Goal: Task Accomplishment & Management: Use online tool/utility

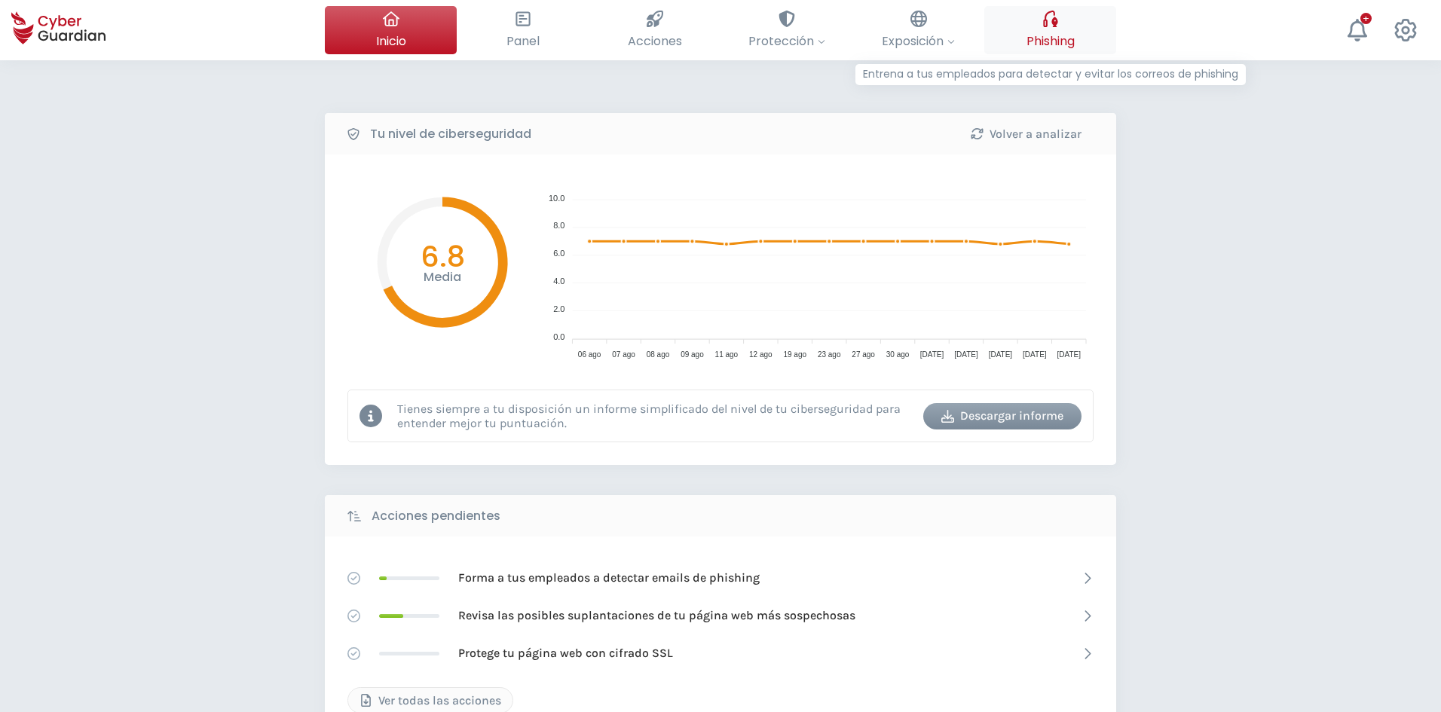
click at [1046, 47] on span "Phishing" at bounding box center [1051, 41] width 48 height 19
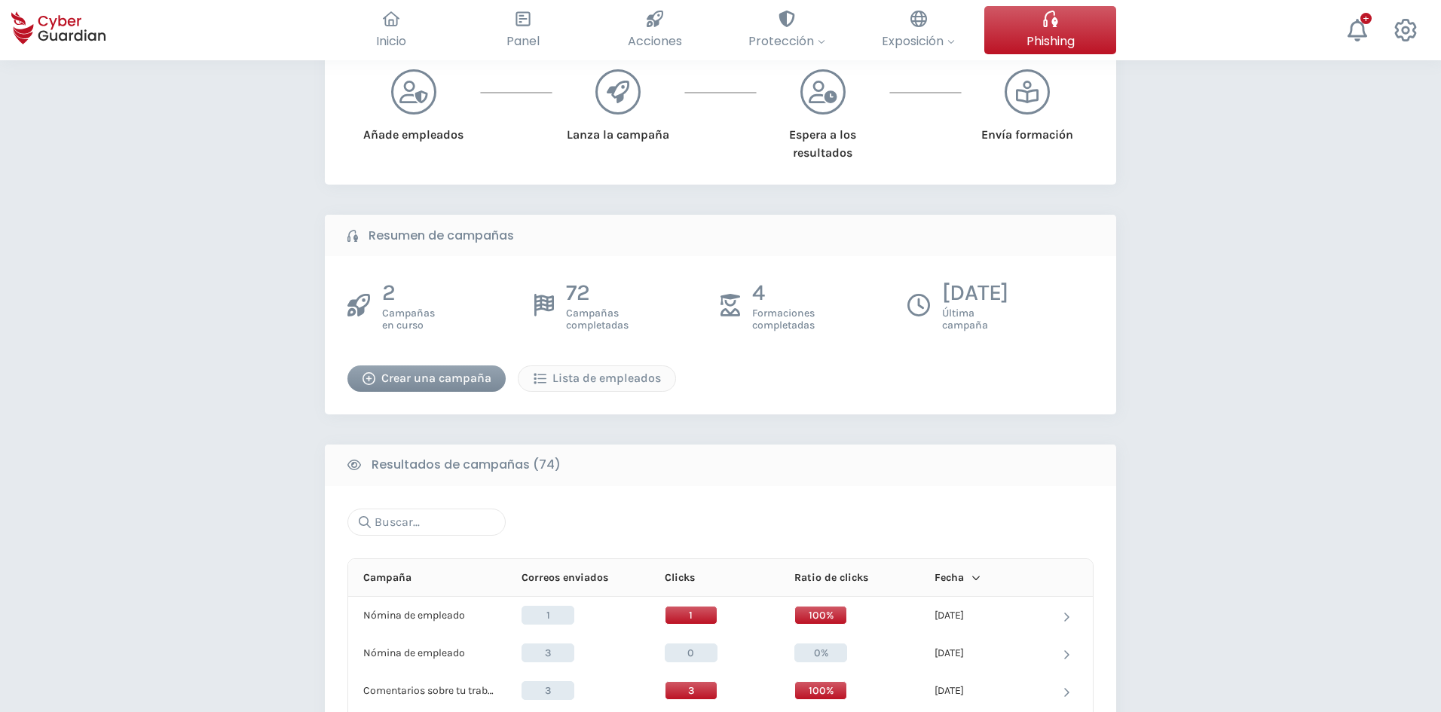
scroll to position [75, 0]
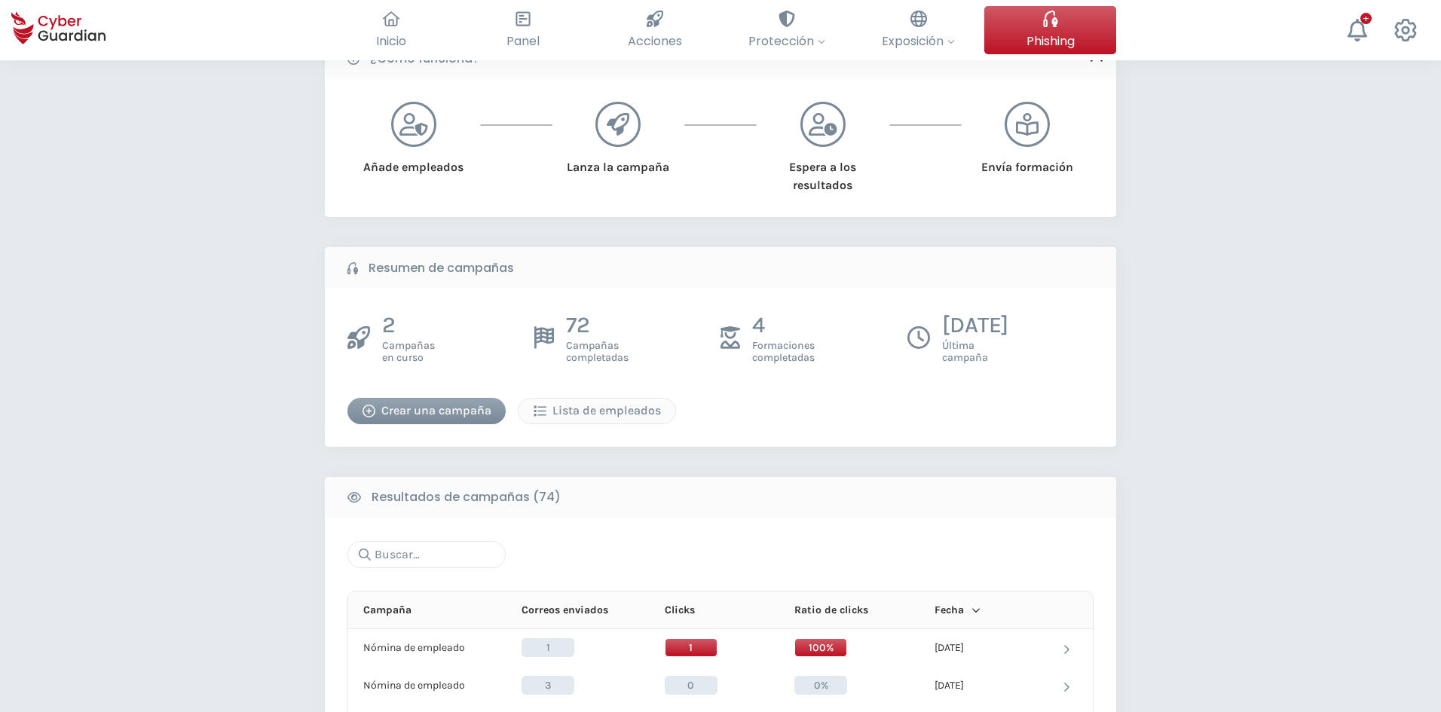
click at [416, 411] on div "Crear una campaña" at bounding box center [427, 411] width 136 height 18
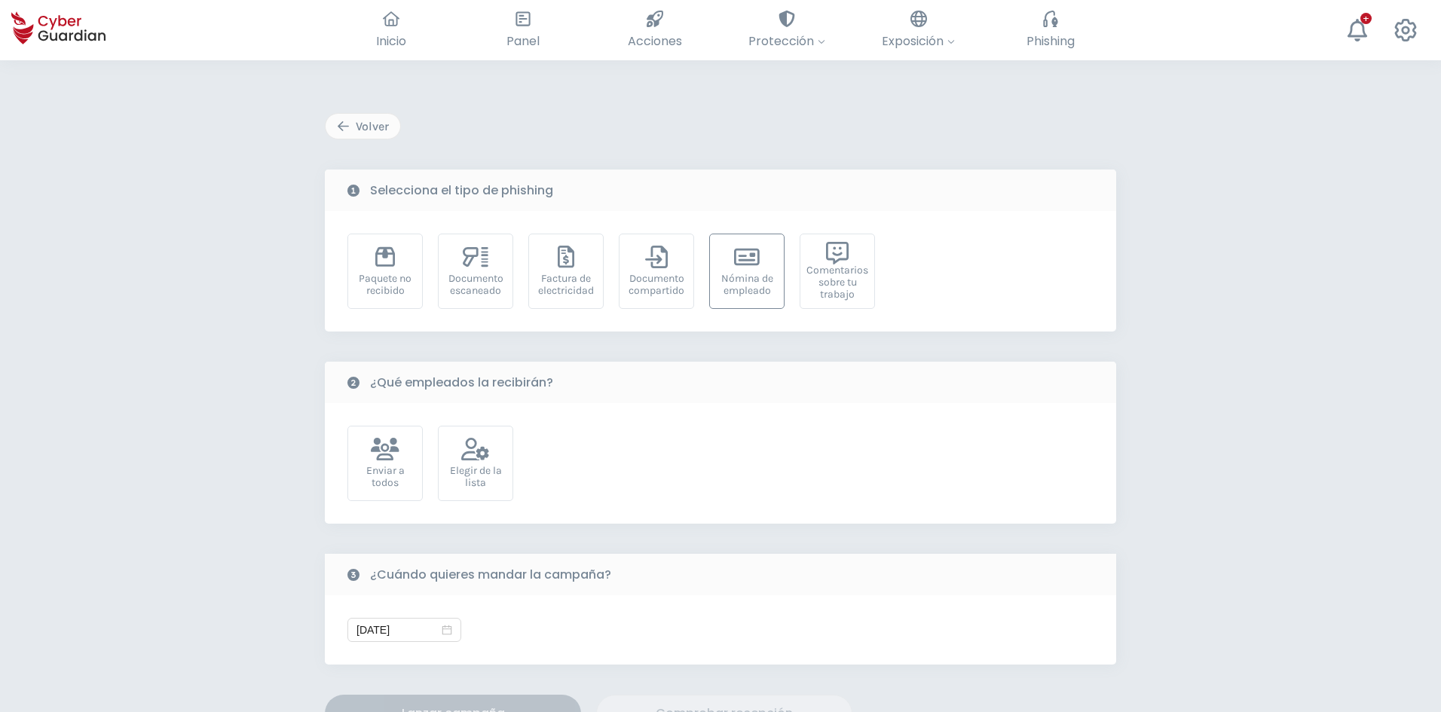
click at [765, 277] on div "Nómina de empleado" at bounding box center [747, 285] width 59 height 24
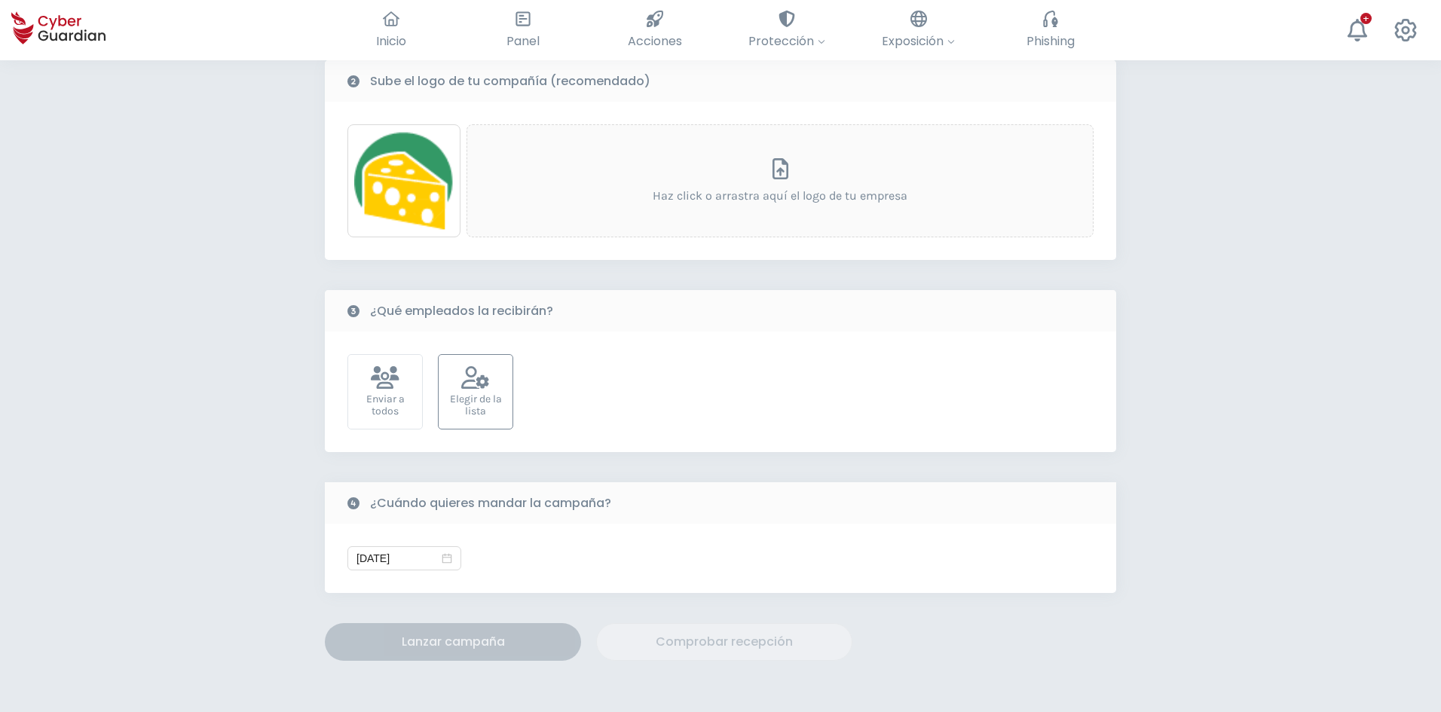
click at [470, 380] on icon at bounding box center [475, 377] width 29 height 23
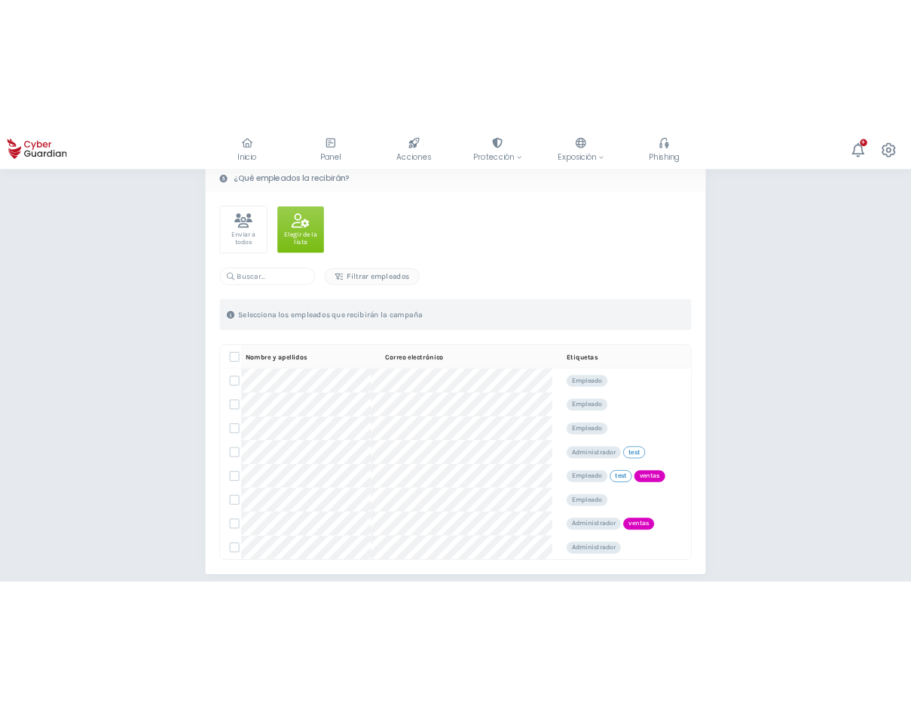
scroll to position [603, 0]
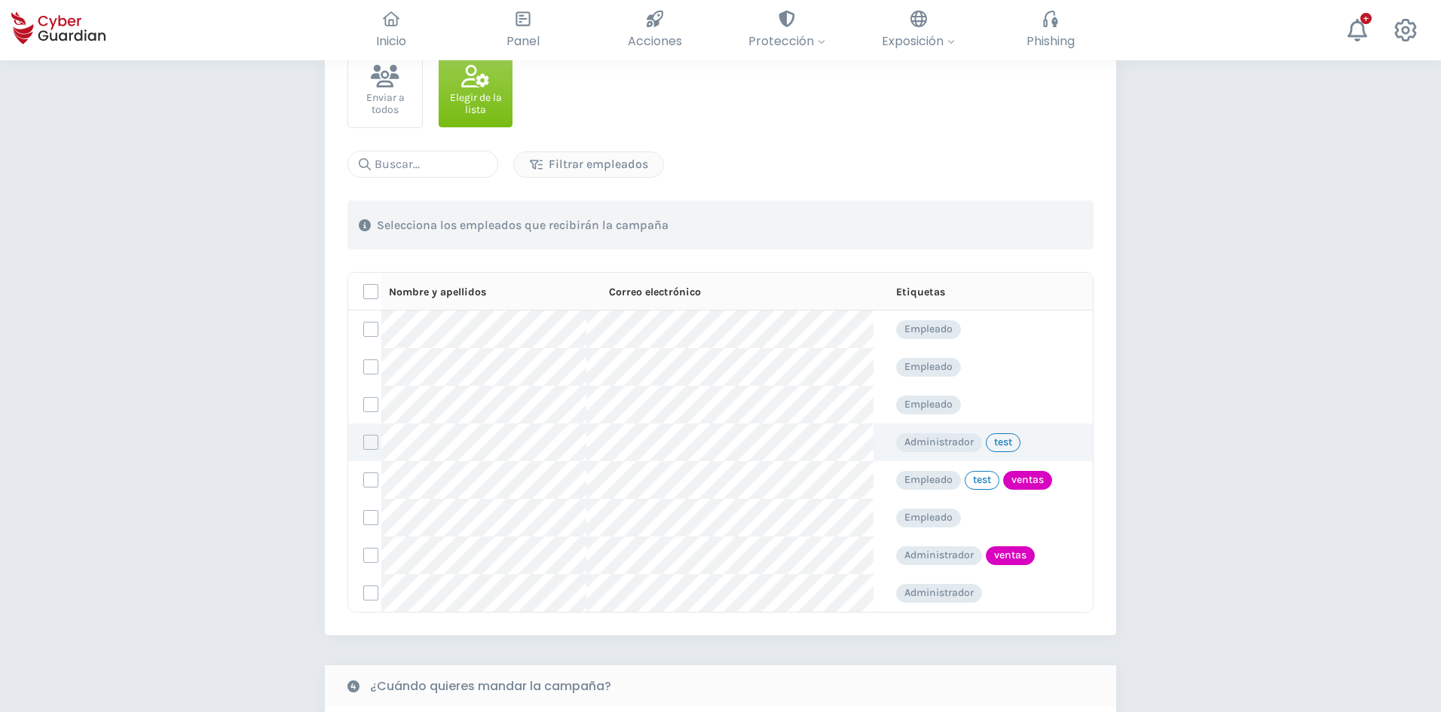
click at [372, 437] on label at bounding box center [370, 442] width 15 height 15
click at [364, 437] on input "checkbox" at bounding box center [364, 443] width 0 height 14
click at [369, 592] on label at bounding box center [370, 593] width 15 height 15
click at [364, 592] on input "checkbox" at bounding box center [364, 593] width 0 height 14
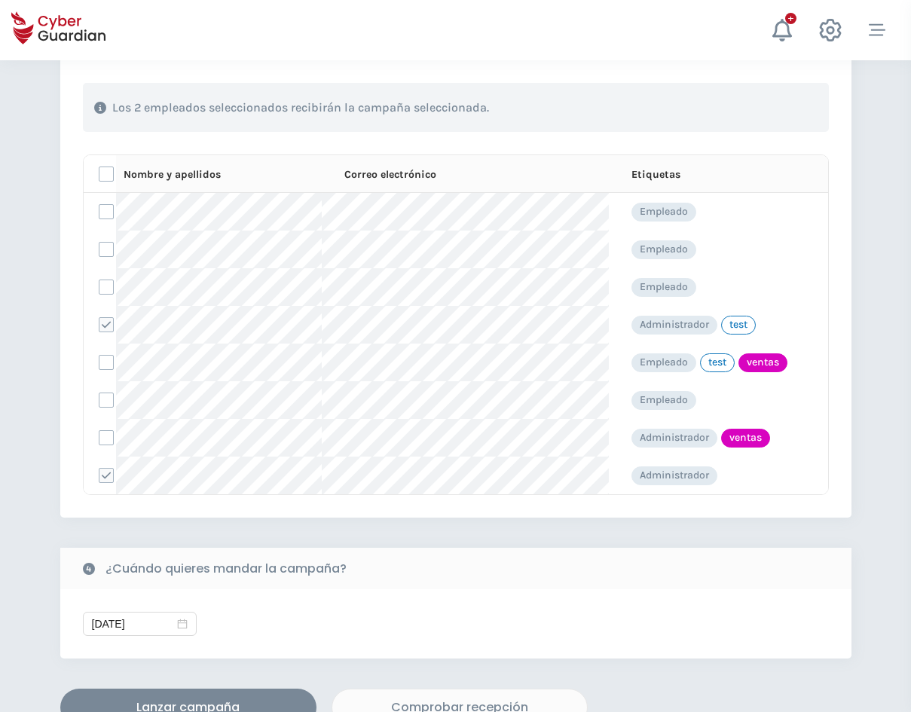
scroll to position [754, 0]
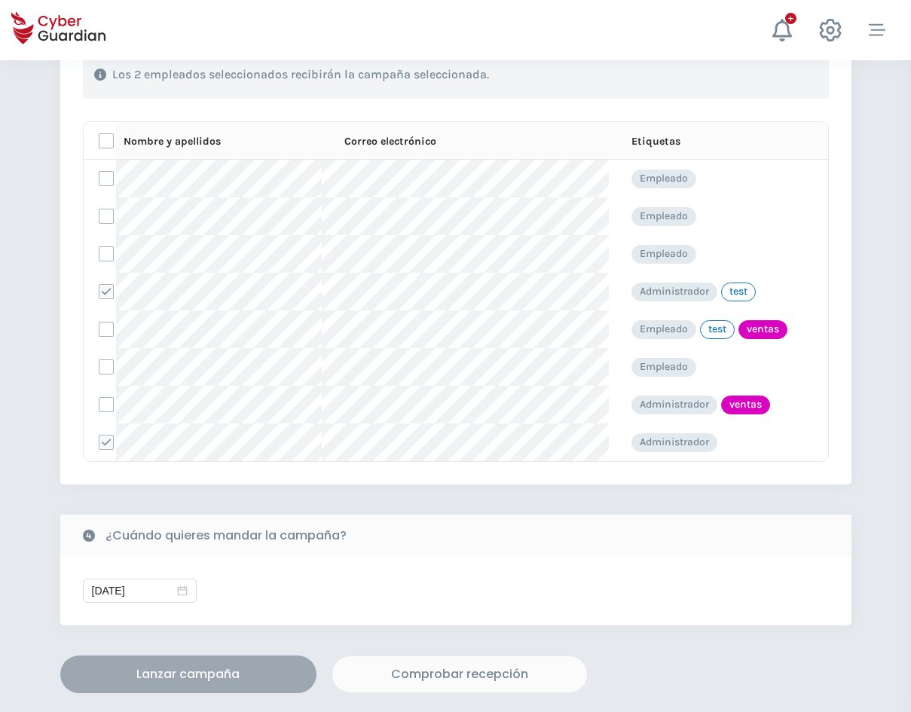
click at [219, 673] on div "Lanzar campaña" at bounding box center [189, 675] width 234 height 18
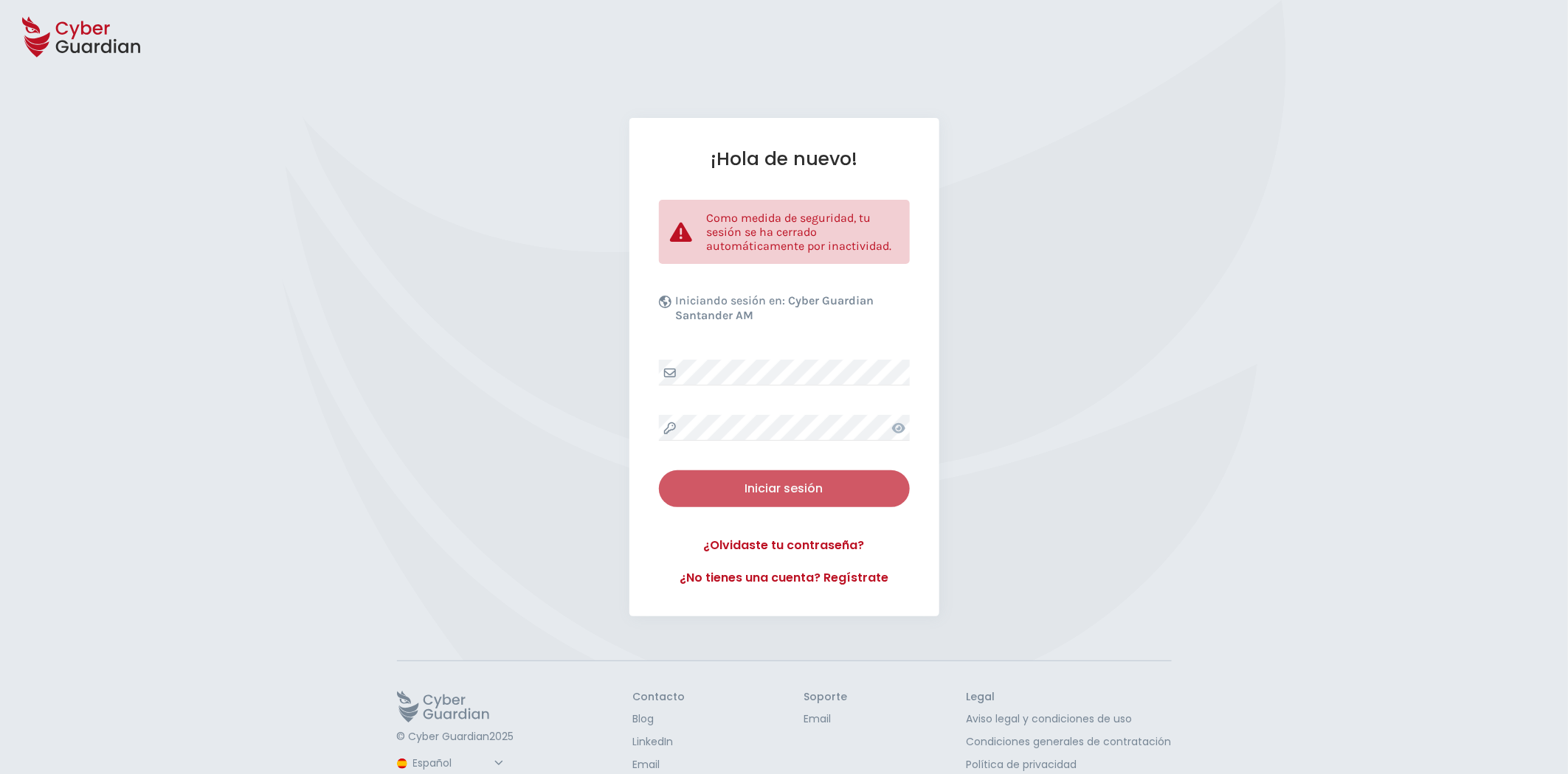
click at [781, 489] on div "Iniciar sesión" at bounding box center [784, 489] width 229 height 18
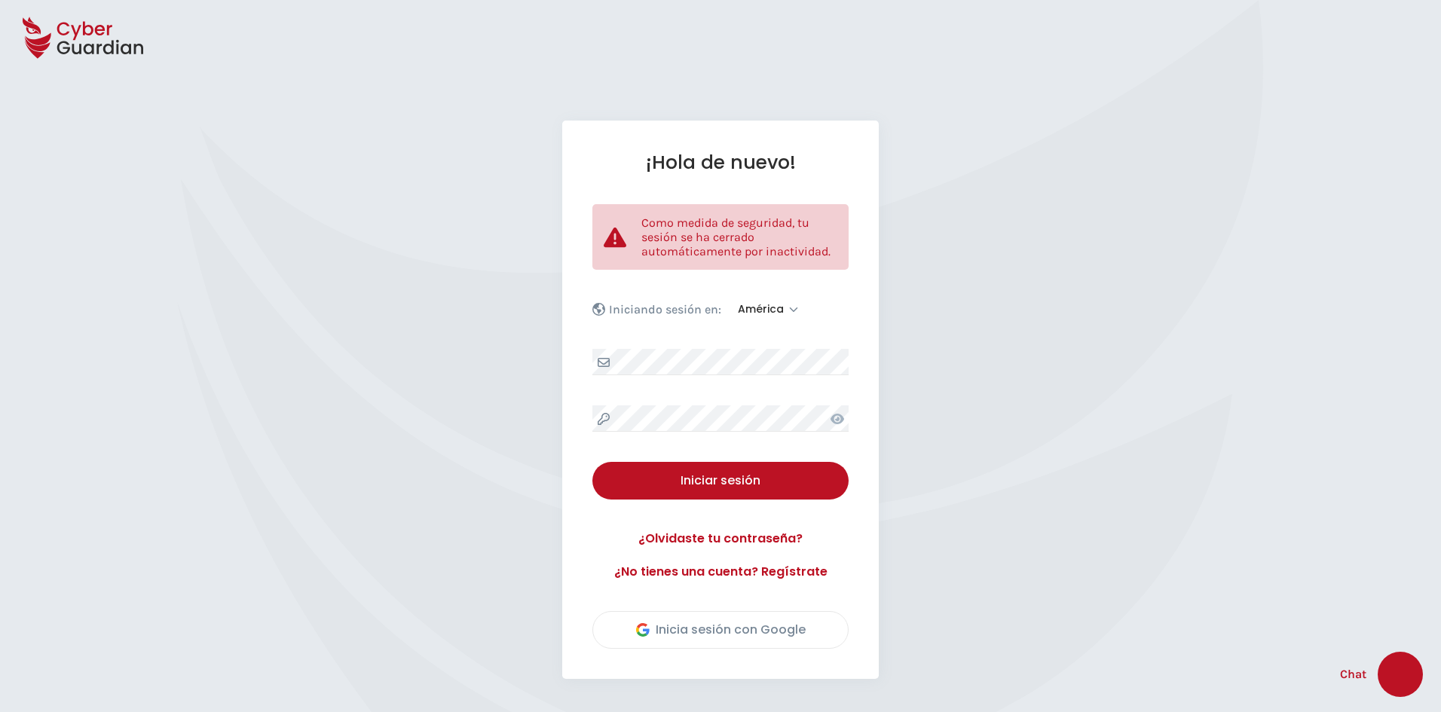
select select "América"
click at [712, 488] on div "Iniciar sesión" at bounding box center [721, 481] width 234 height 18
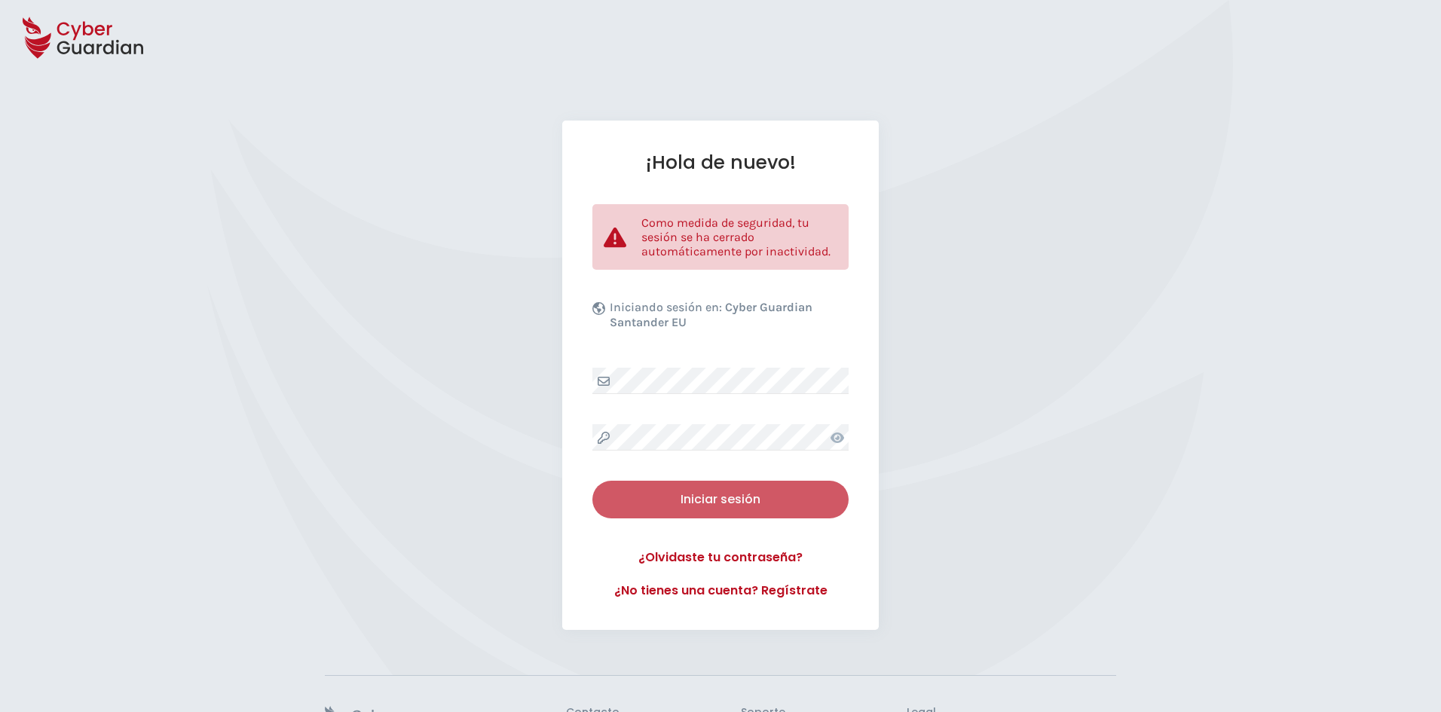
click at [739, 495] on div "Iniciar sesión" at bounding box center [721, 500] width 234 height 18
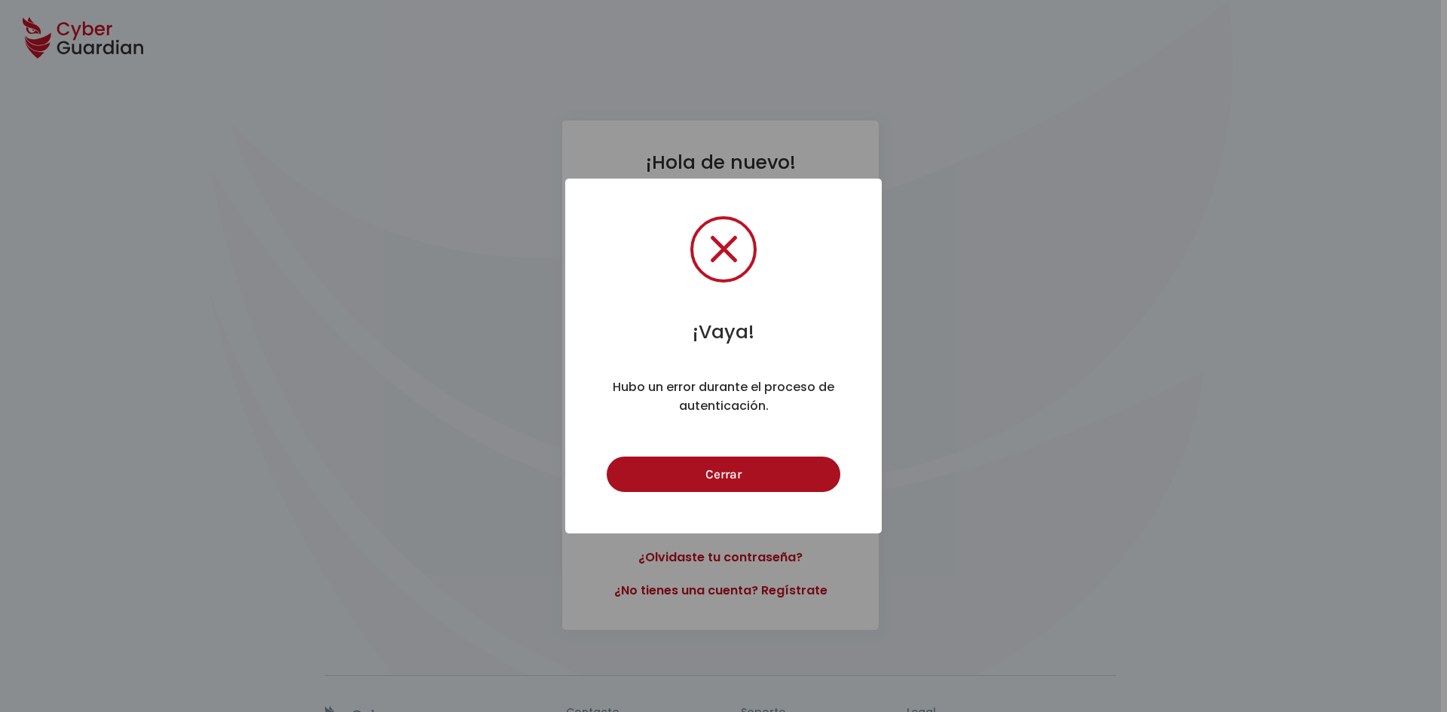
click at [742, 479] on button "Cerrar" at bounding box center [723, 474] width 233 height 35
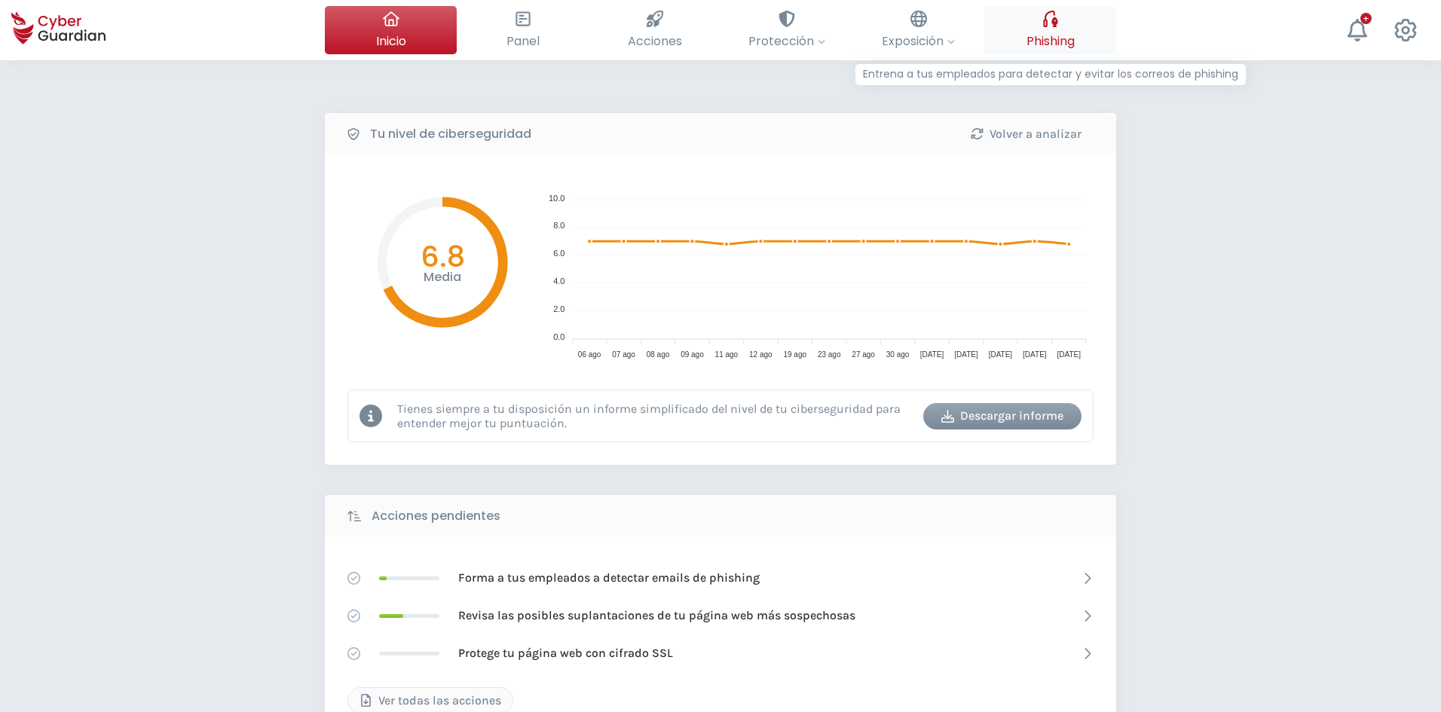
click at [911, 29] on button "Phishing Entrena a tus empleados para detectar y evitar los correos de phishing" at bounding box center [1050, 30] width 132 height 48
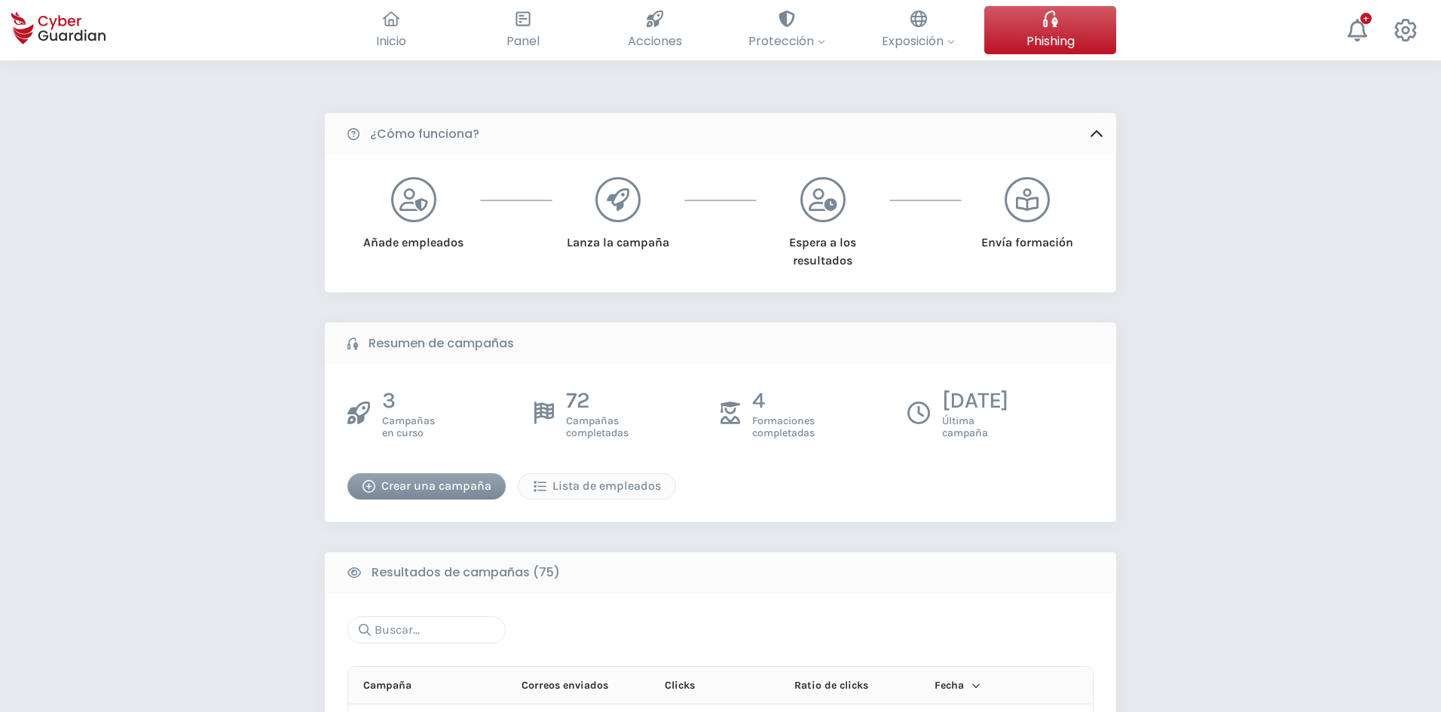
click at [432, 481] on div "Crear una campaña" at bounding box center [427, 486] width 136 height 18
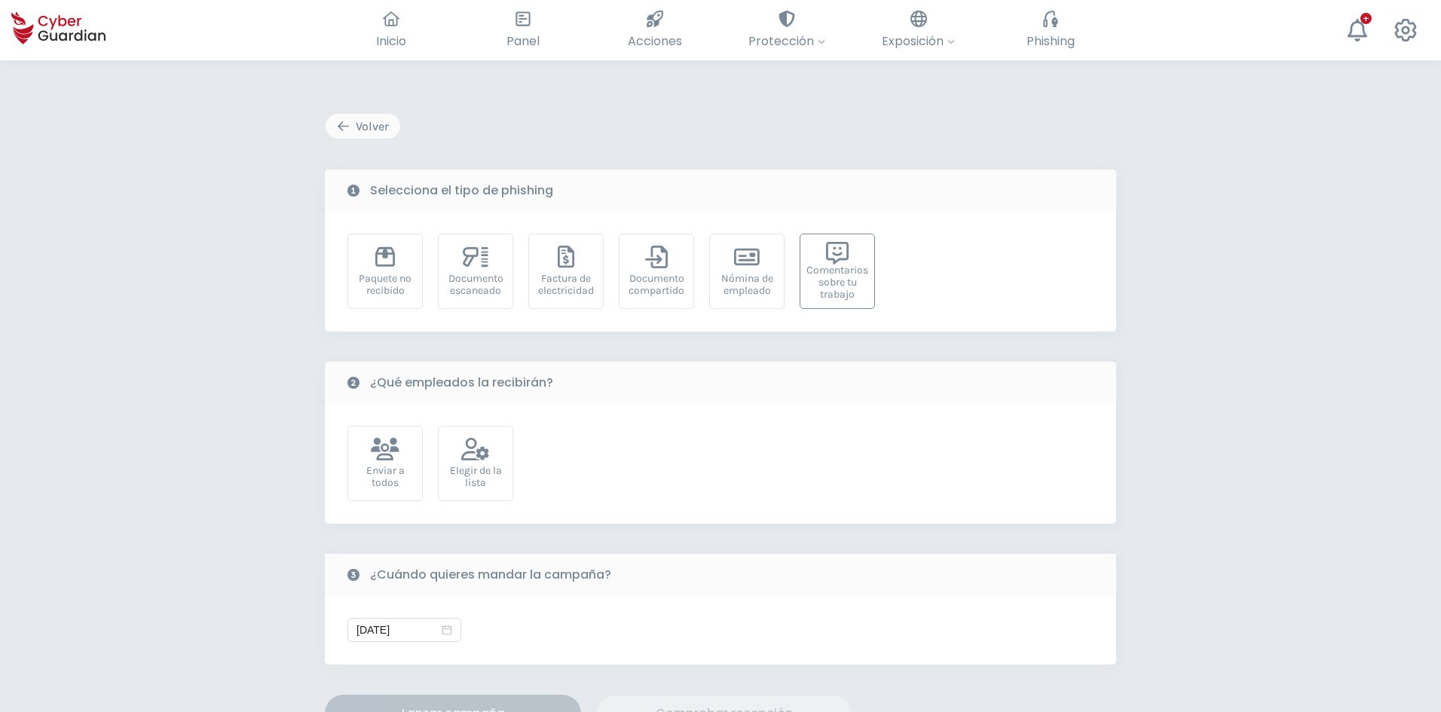
click at [846, 287] on div "Comentarios sobre tu trabajo" at bounding box center [838, 283] width 62 height 36
click at [474, 474] on div "Elegir de la lista" at bounding box center [475, 477] width 59 height 24
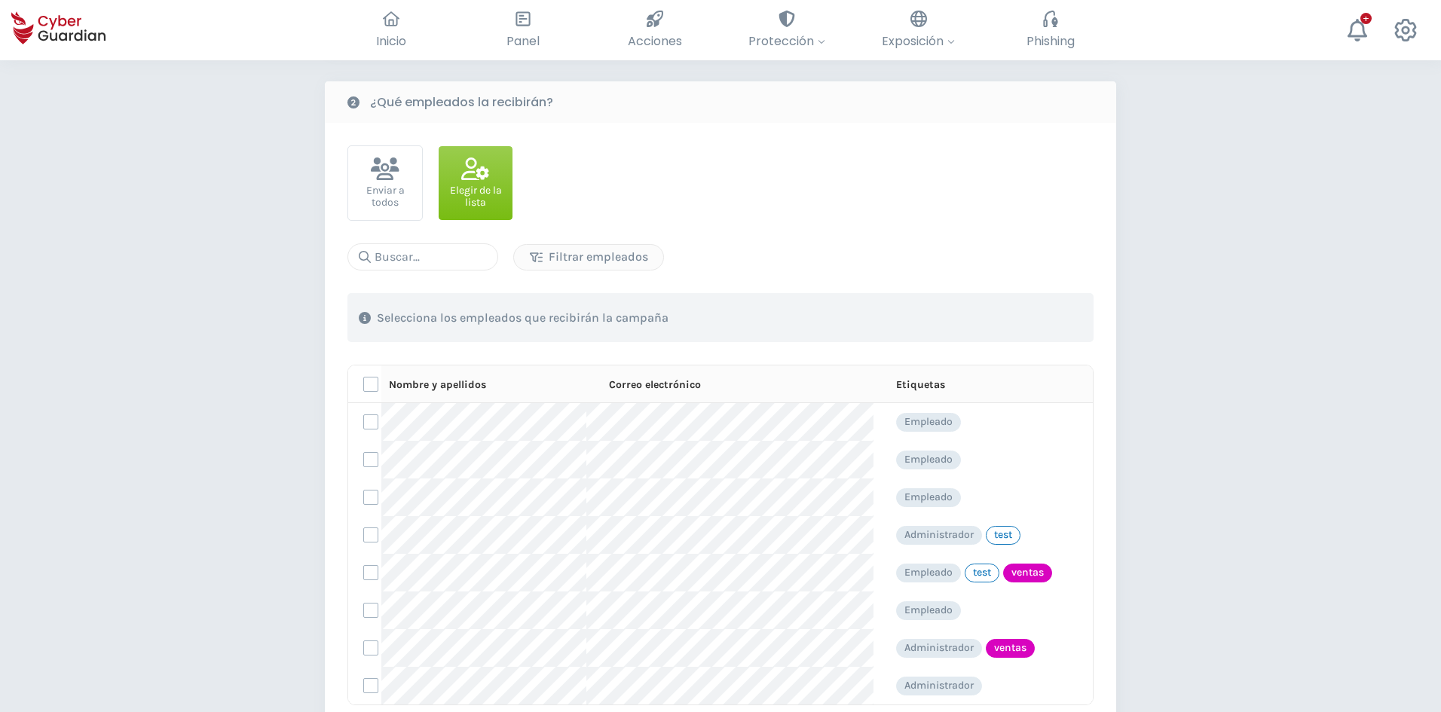
scroll to position [377, 0]
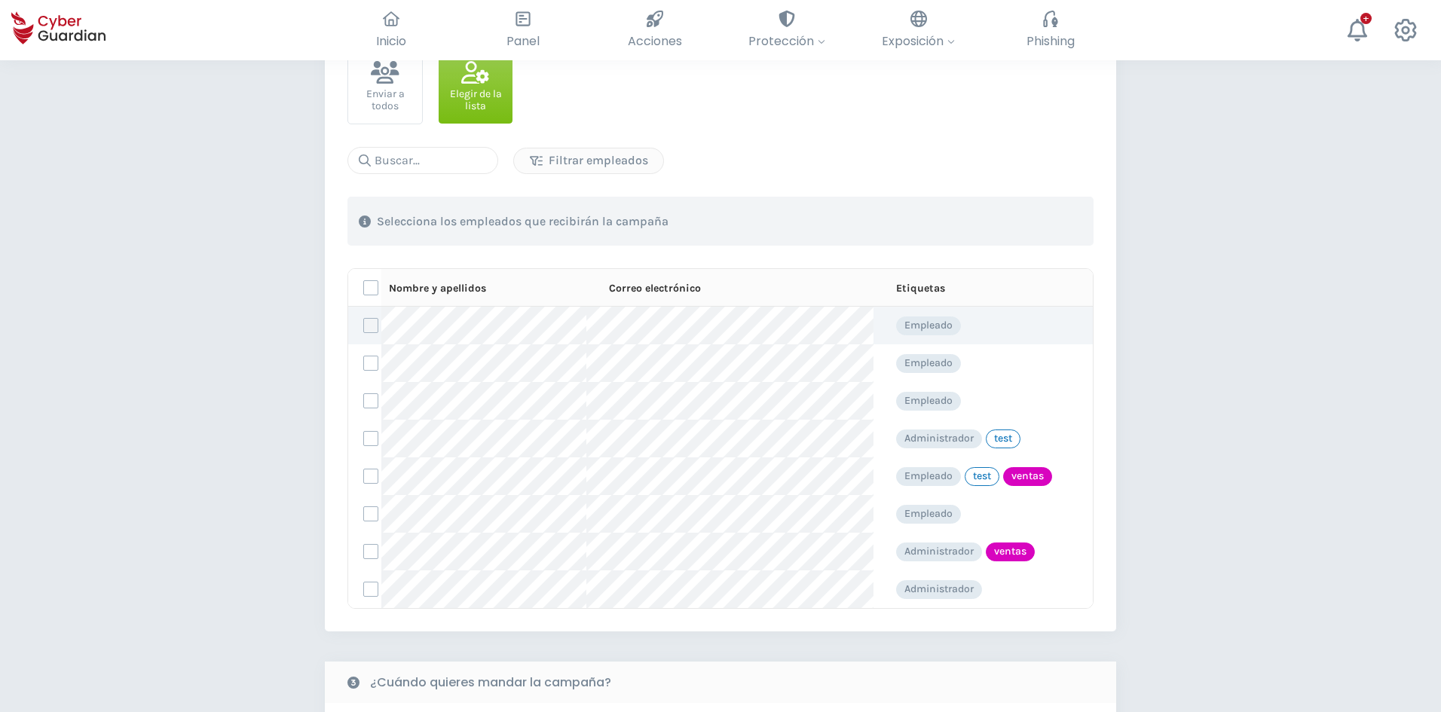
click at [369, 329] on label at bounding box center [370, 325] width 15 height 15
click at [364, 329] on input "checkbox" at bounding box center [364, 326] width 0 height 14
click at [369, 329] on icon at bounding box center [370, 326] width 9 height 7
click at [364, 329] on input "checkbox" at bounding box center [364, 326] width 0 height 14
click at [371, 401] on label at bounding box center [370, 400] width 15 height 15
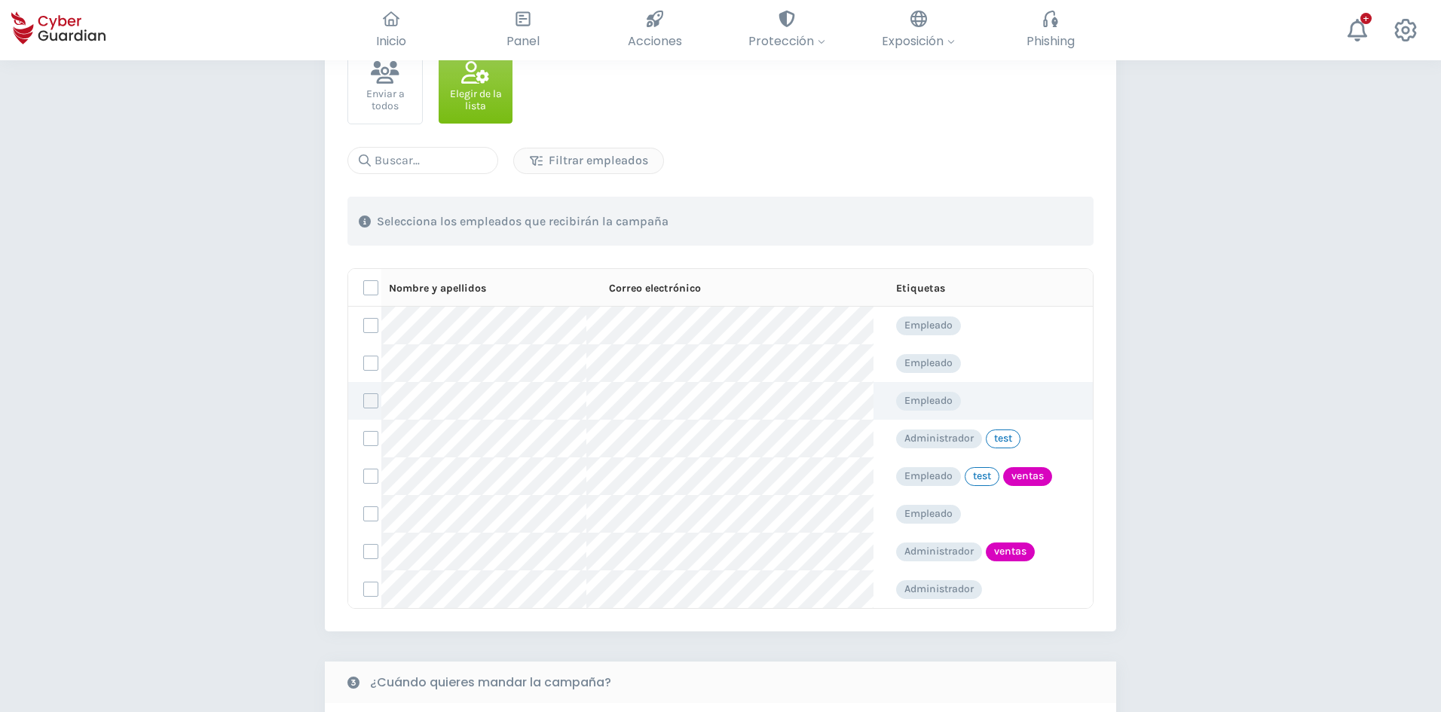
click at [364, 401] on input "checkbox" at bounding box center [364, 401] width 0 height 14
click at [365, 594] on label at bounding box center [370, 589] width 15 height 15
click at [364, 594] on input "checkbox" at bounding box center [364, 590] width 0 height 14
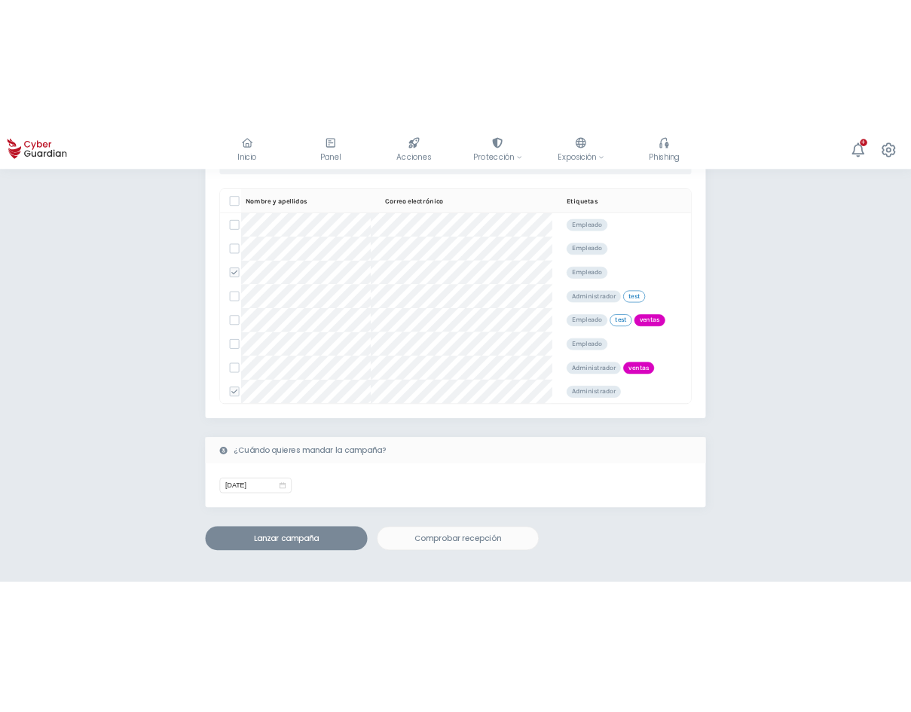
scroll to position [528, 0]
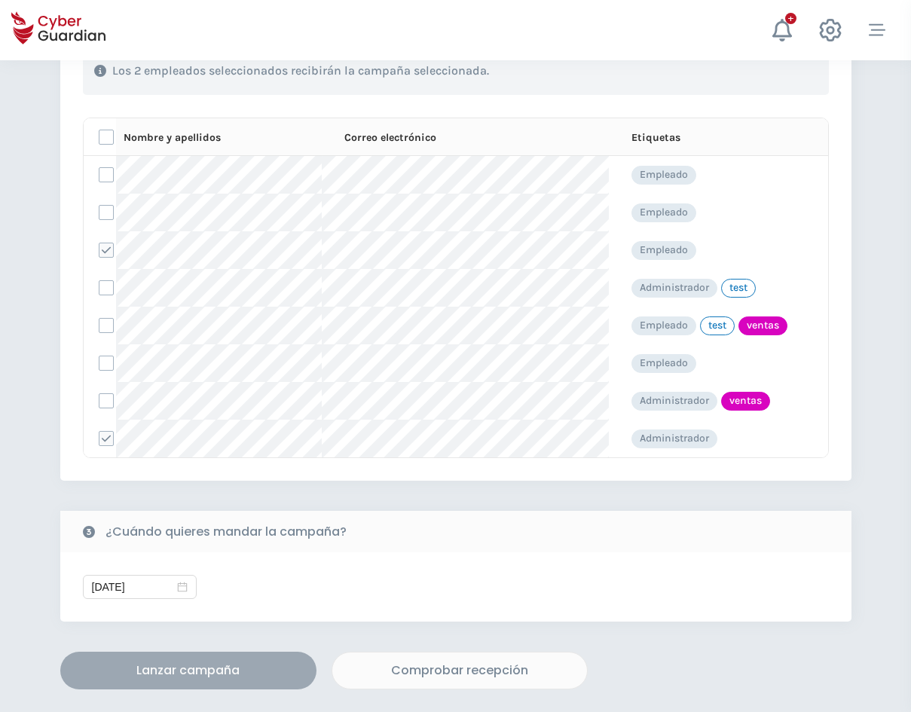
click at [184, 671] on div "Lanzar campaña" at bounding box center [189, 671] width 234 height 18
